Goal: Transaction & Acquisition: Purchase product/service

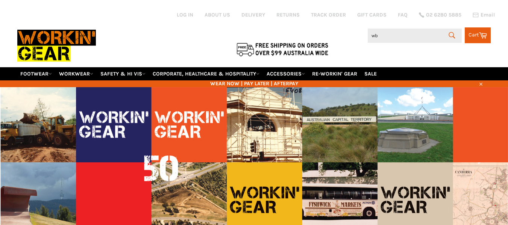
type input "wb-"
type input "2w"
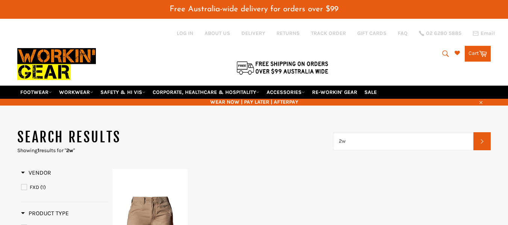
click at [367, 141] on input "2w" at bounding box center [403, 141] width 141 height 18
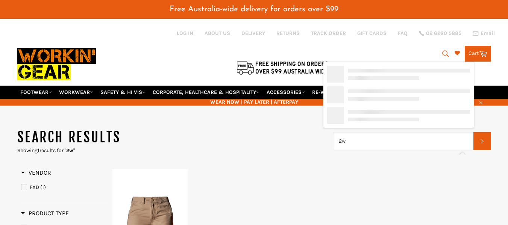
type input "2"
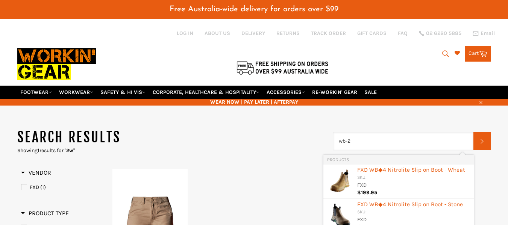
type input "wb-2w"
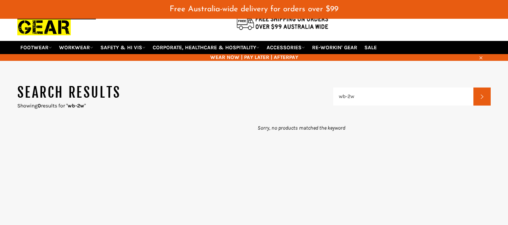
scroll to position [78, 0]
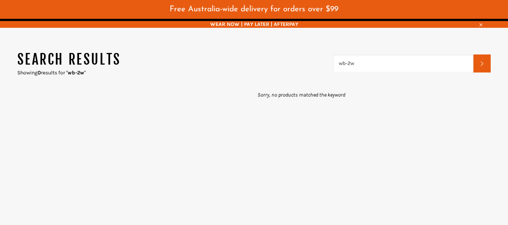
click at [368, 56] on input "wb-2w" at bounding box center [403, 64] width 141 height 18
type input "wb-2"
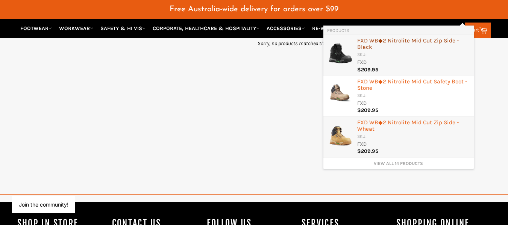
scroll to position [137, 0]
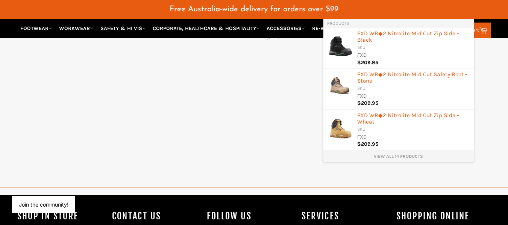
click at [382, 155] on link "View all 14 products" at bounding box center [398, 157] width 143 height 6
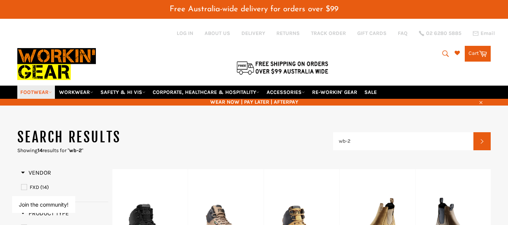
click at [42, 92] on link "FOOTWEAR" at bounding box center [36, 92] width 38 height 13
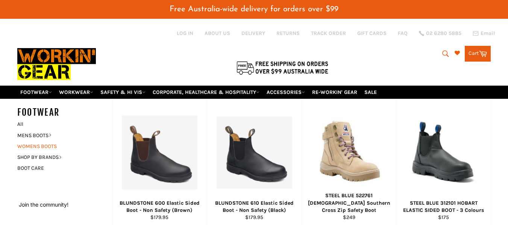
click at [35, 146] on link "WOMENS BOOTS" at bounding box center [59, 146] width 91 height 11
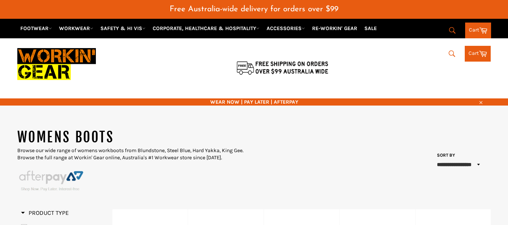
select select "**********"
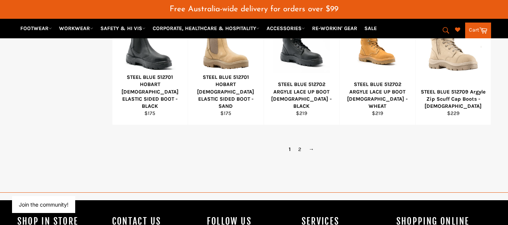
scroll to position [607, 0]
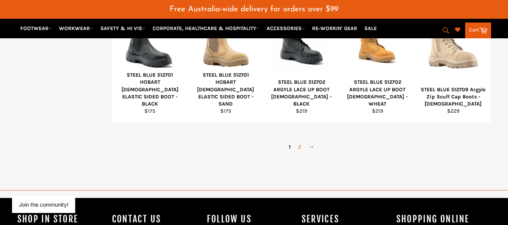
click at [299, 148] on link "2" at bounding box center [300, 147] width 11 height 11
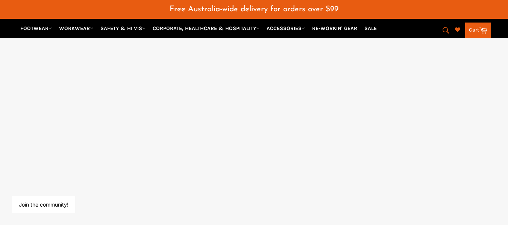
select select "**********"
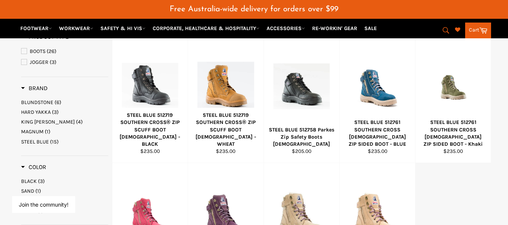
scroll to position [177, 0]
click at [442, 33] on icon "submit" at bounding box center [446, 30] width 8 height 8
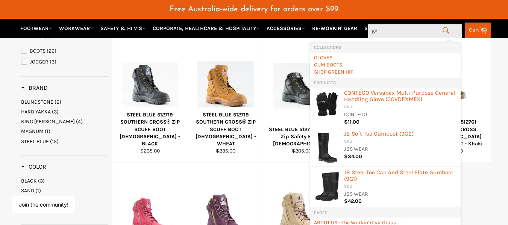
type input "gift"
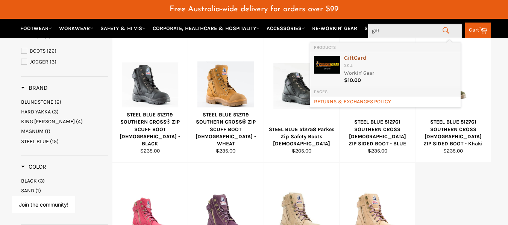
click at [372, 67] on div "SKU:" at bounding box center [400, 65] width 113 height 7
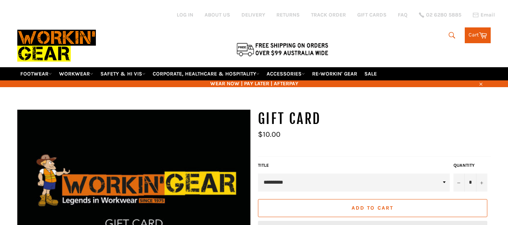
scroll to position [60, 0]
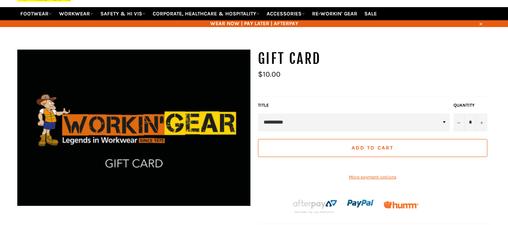
click at [396, 124] on div "**********" at bounding box center [354, 116] width 196 height 29
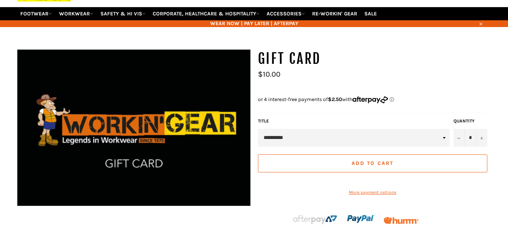
scroll to position [79, 0]
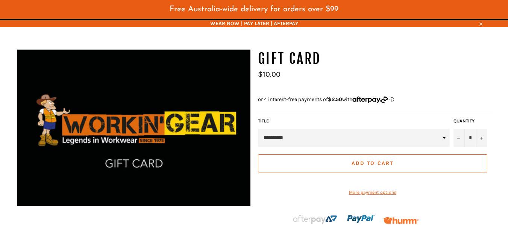
select select "**********"
click at [258, 129] on select "**********" at bounding box center [354, 138] width 192 height 18
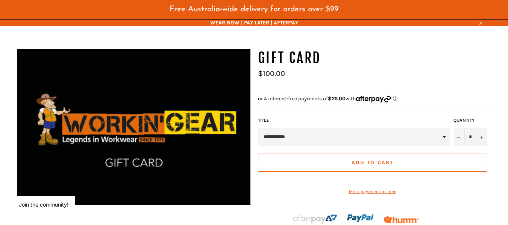
scroll to position [71, 0]
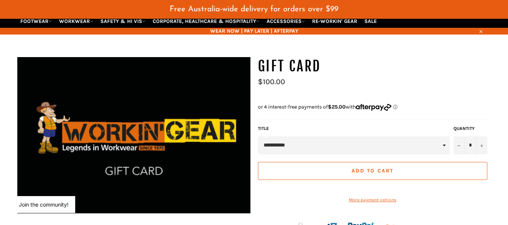
click at [0, 0] on slot "ⓘ" at bounding box center [0, 0] width 0 height 0
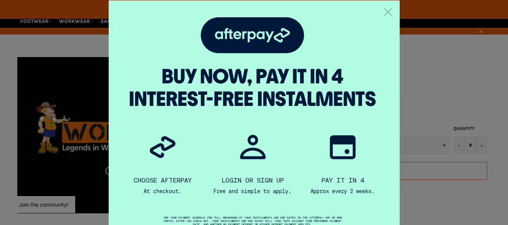
click at [385, 11] on icon ".a { fill: none; stroke: #808284; stroke-linecap: round; stroke-linejoin: round…" at bounding box center [389, 12] width 8 height 8
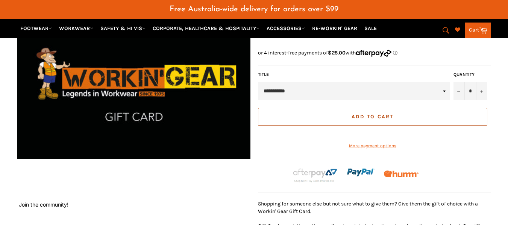
scroll to position [0, 0]
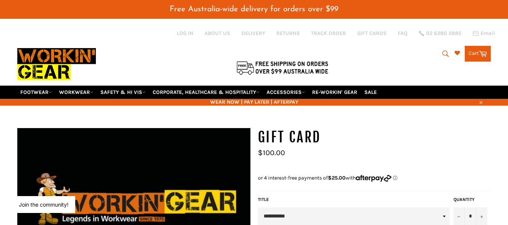
click at [441, 44] on div "Search Search Cart Cart 0 items" at bounding box center [412, 52] width 158 height 20
click at [443, 53] on icon "submit" at bounding box center [446, 54] width 8 height 8
click at [388, 57] on input "Search" at bounding box center [415, 54] width 94 height 14
click at [42, 93] on link "FOOTWEAR" at bounding box center [36, 92] width 38 height 13
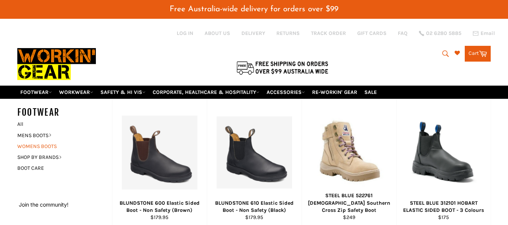
click at [38, 146] on link "WOMENS BOOTS" at bounding box center [59, 146] width 91 height 11
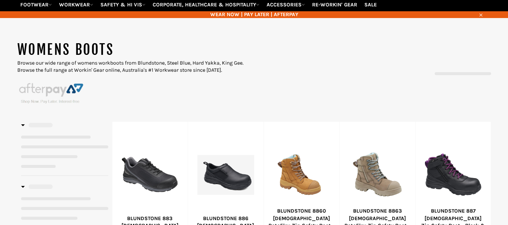
select select "**********"
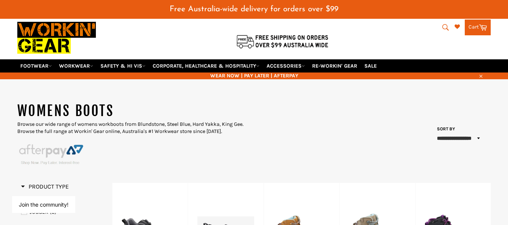
scroll to position [27, 0]
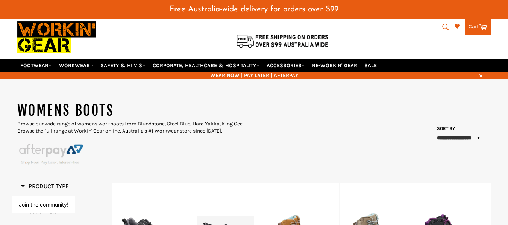
click at [442, 27] on icon "submit" at bounding box center [446, 27] width 8 height 8
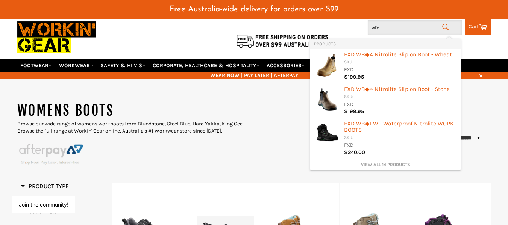
type input "wb-2"
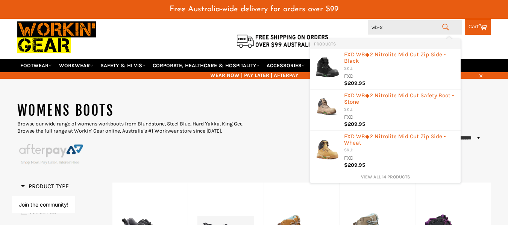
click at [490, 113] on div "**********" at bounding box center [372, 135] width 237 height 66
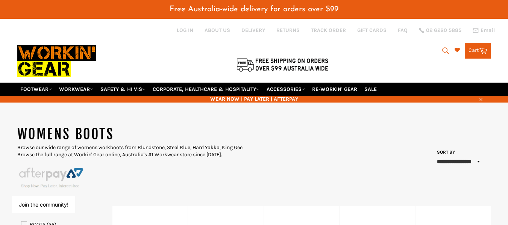
scroll to position [1, 0]
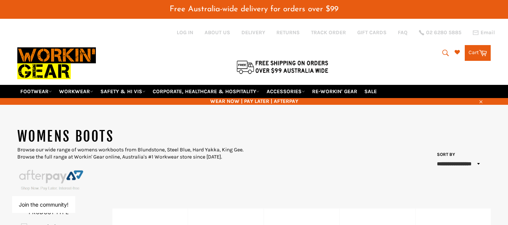
click at [444, 53] on icon "submit" at bounding box center [446, 53] width 8 height 8
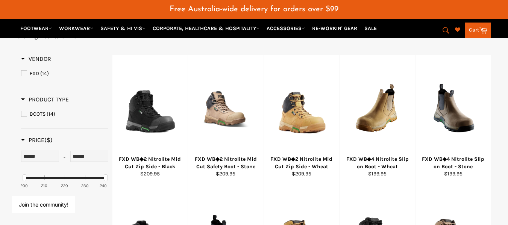
scroll to position [90, 0]
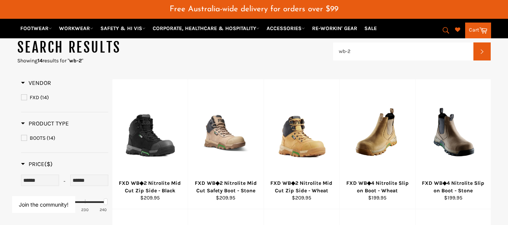
click at [443, 27] on icon "submit" at bounding box center [446, 30] width 6 height 6
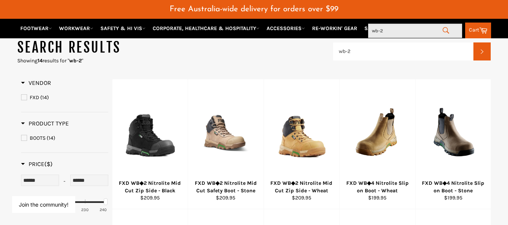
drag, startPoint x: 414, startPoint y: 32, endPoint x: 369, endPoint y: 33, distance: 44.8
click at [369, 33] on input "wb-2" at bounding box center [415, 31] width 94 height 14
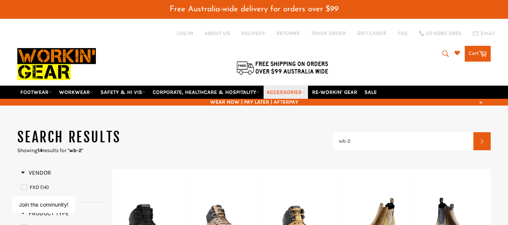
click at [300, 90] on link "ACCESSORIES" at bounding box center [286, 92] width 44 height 13
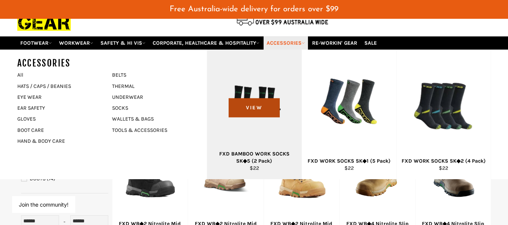
scroll to position [50, 0]
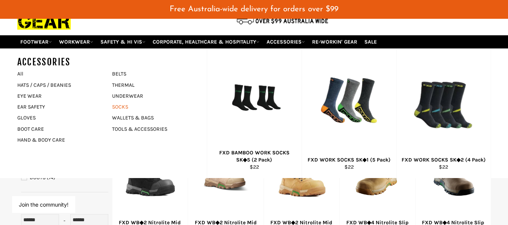
click at [119, 108] on link "SOCKS" at bounding box center [153, 107] width 91 height 11
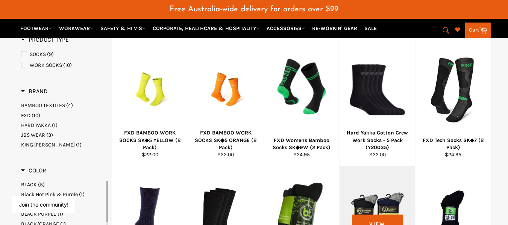
scroll to position [140, 0]
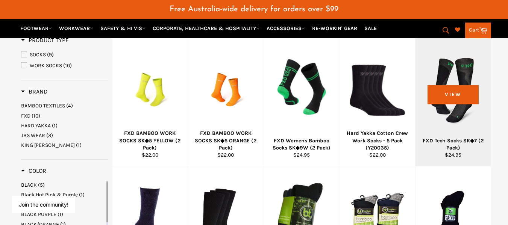
click at [425, 134] on div at bounding box center [453, 90] width 57 height 88
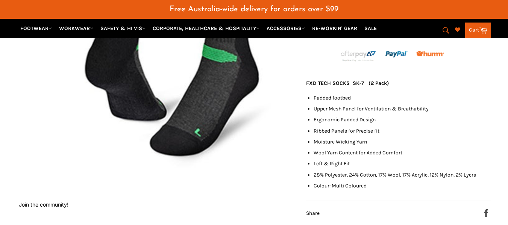
scroll to position [260, 0]
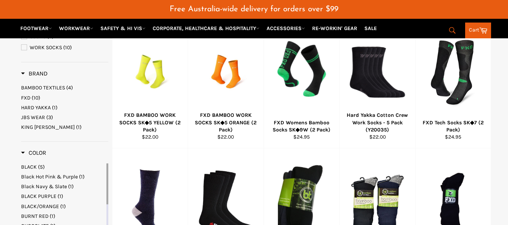
scroll to position [177, 0]
